Goal: Browse casually

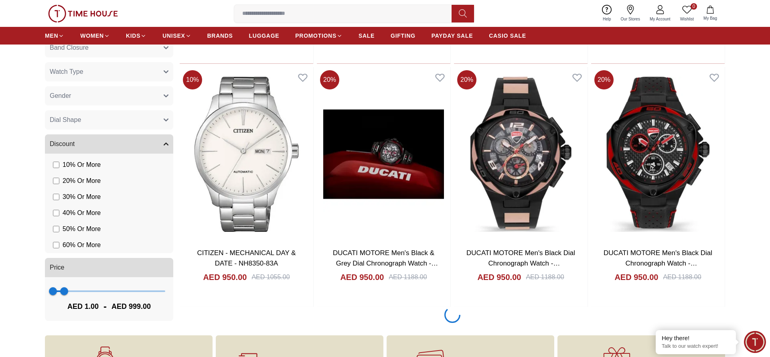
scroll to position [1329, 0]
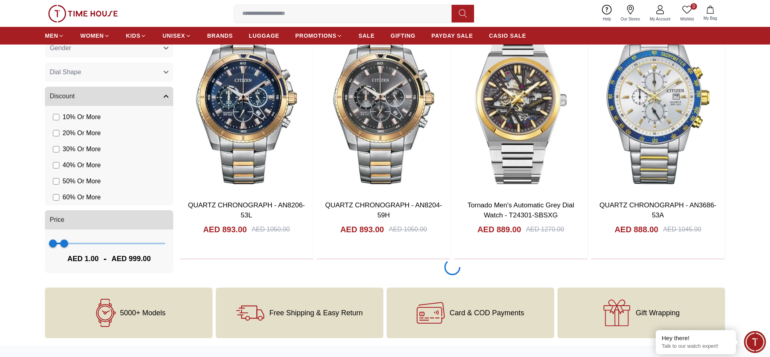
scroll to position [2572, 0]
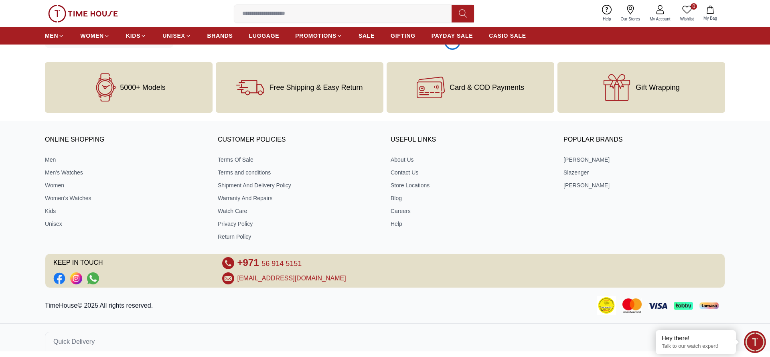
scroll to position [3816, 0]
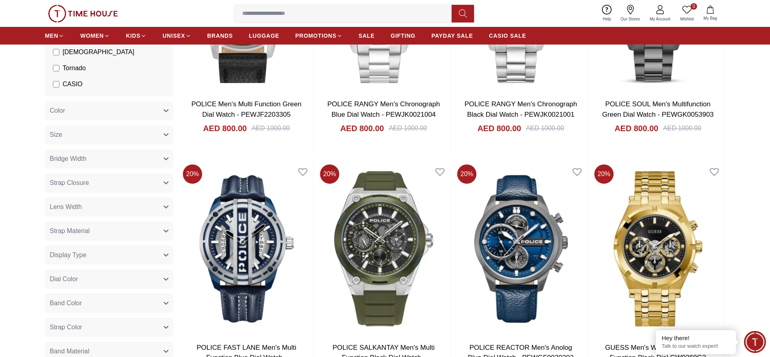
scroll to position [6292, 0]
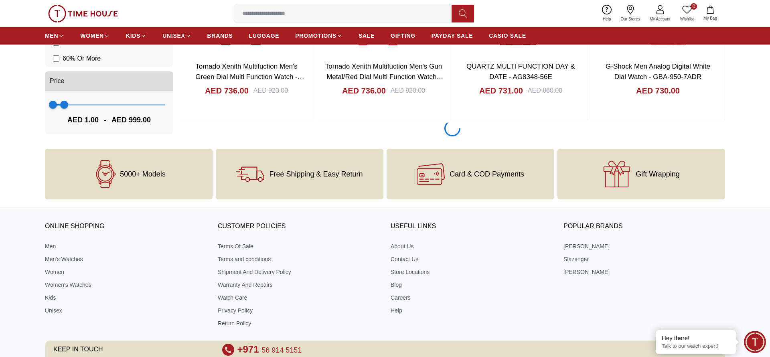
scroll to position [8779, 0]
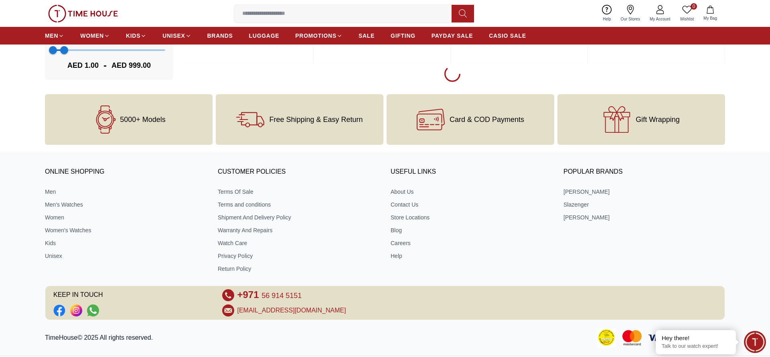
scroll to position [11266, 0]
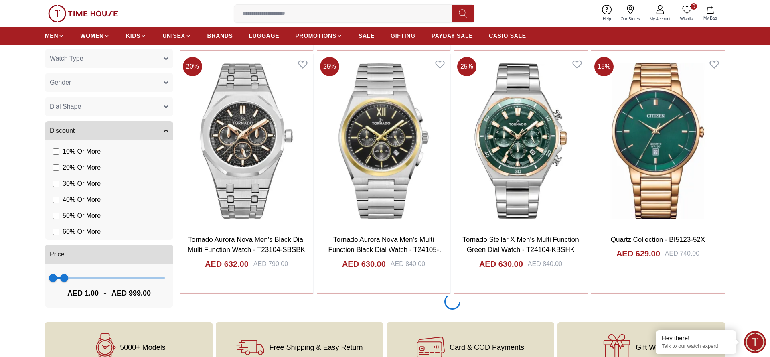
scroll to position [13753, 0]
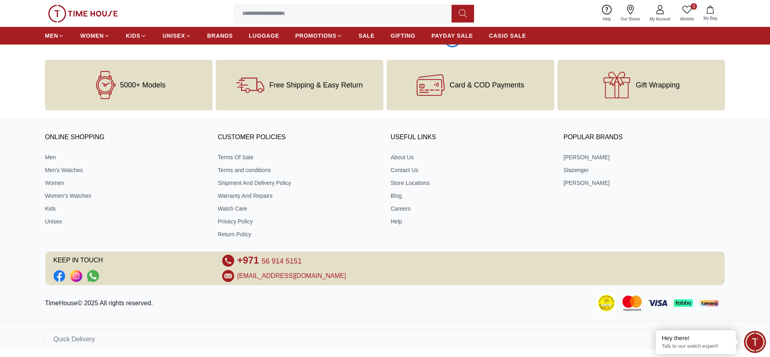
scroll to position [16239, 0]
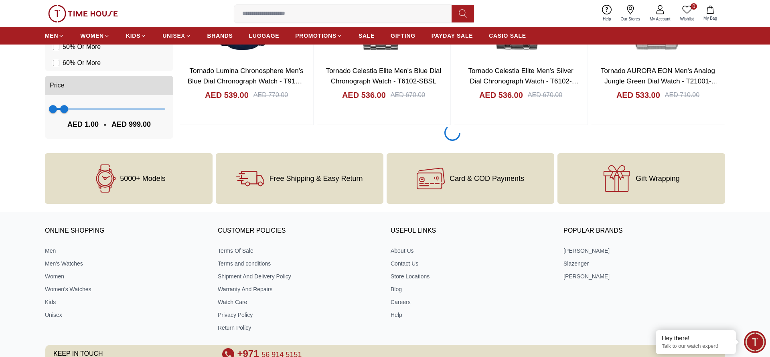
scroll to position [21212, 0]
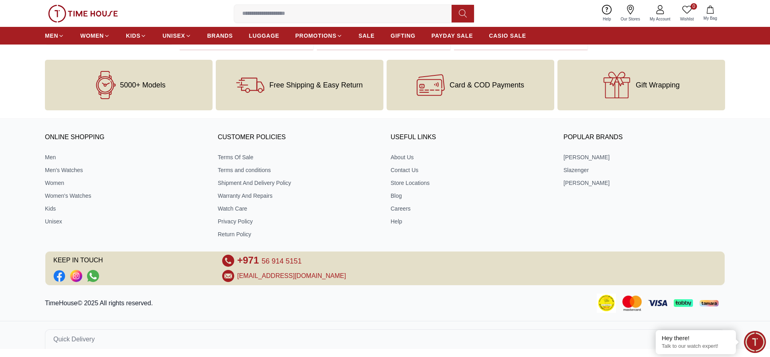
scroll to position [22437, 0]
